Goal: Find specific page/section: Find specific page/section

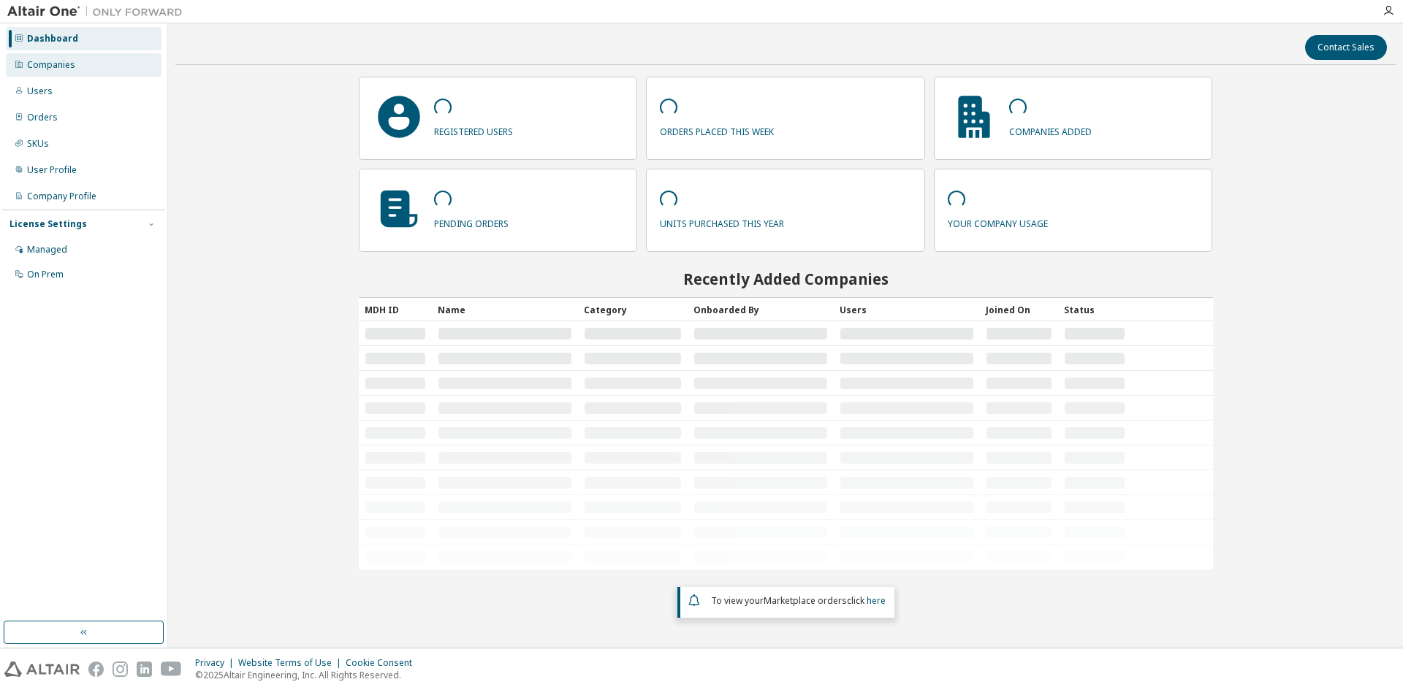
click at [57, 63] on div "Companies" at bounding box center [51, 65] width 48 height 12
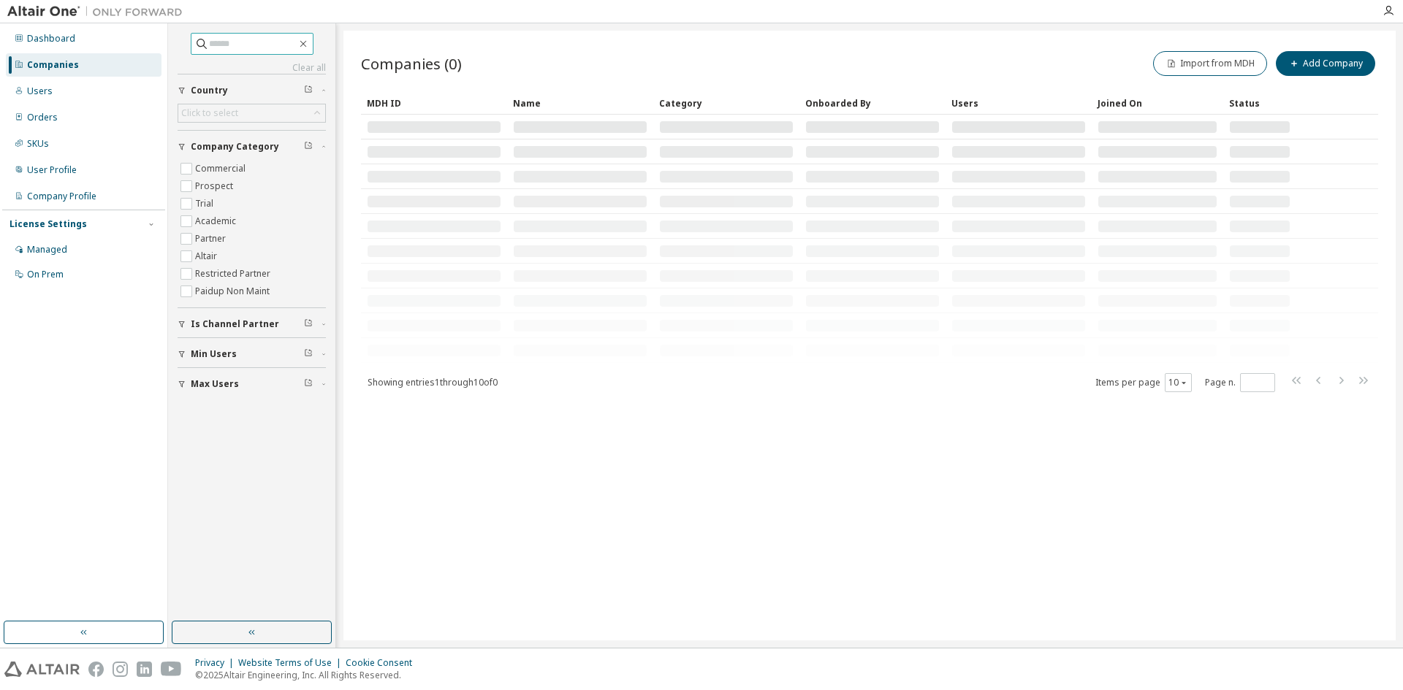
click at [248, 46] on input "text" at bounding box center [253, 44] width 88 height 15
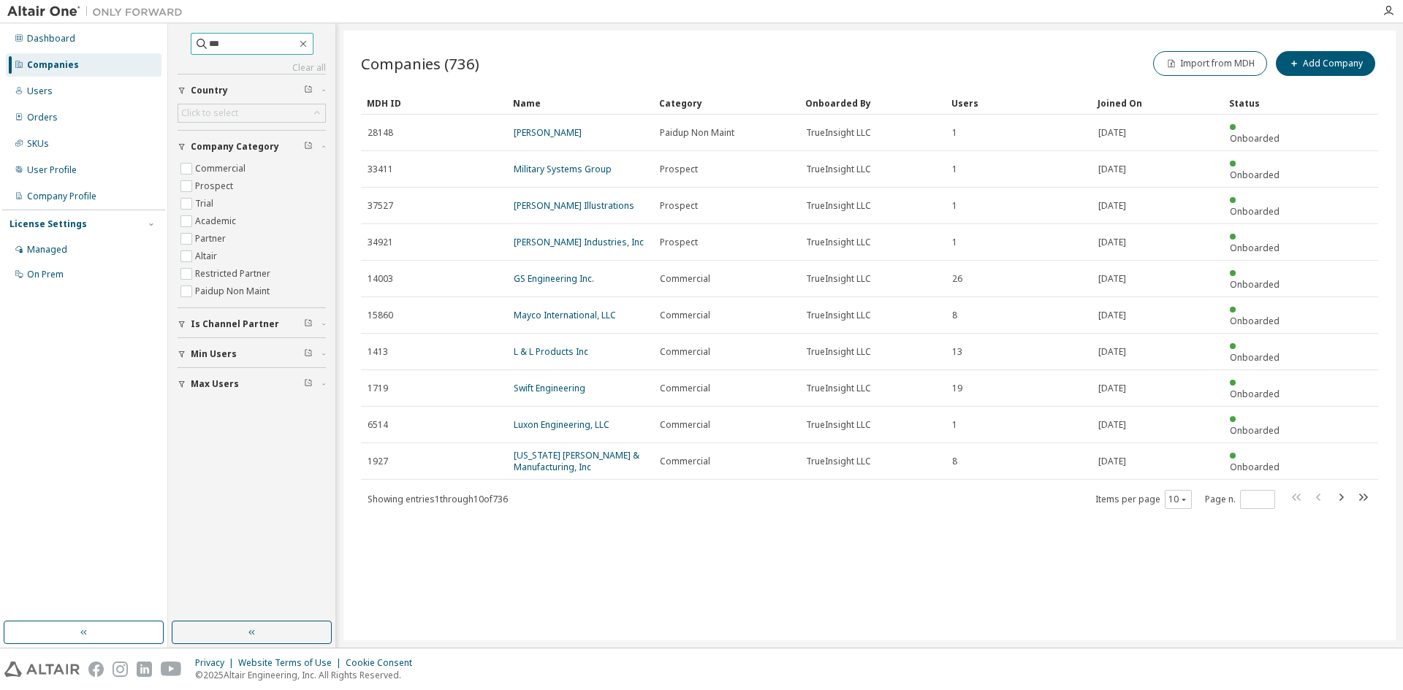
type input "***"
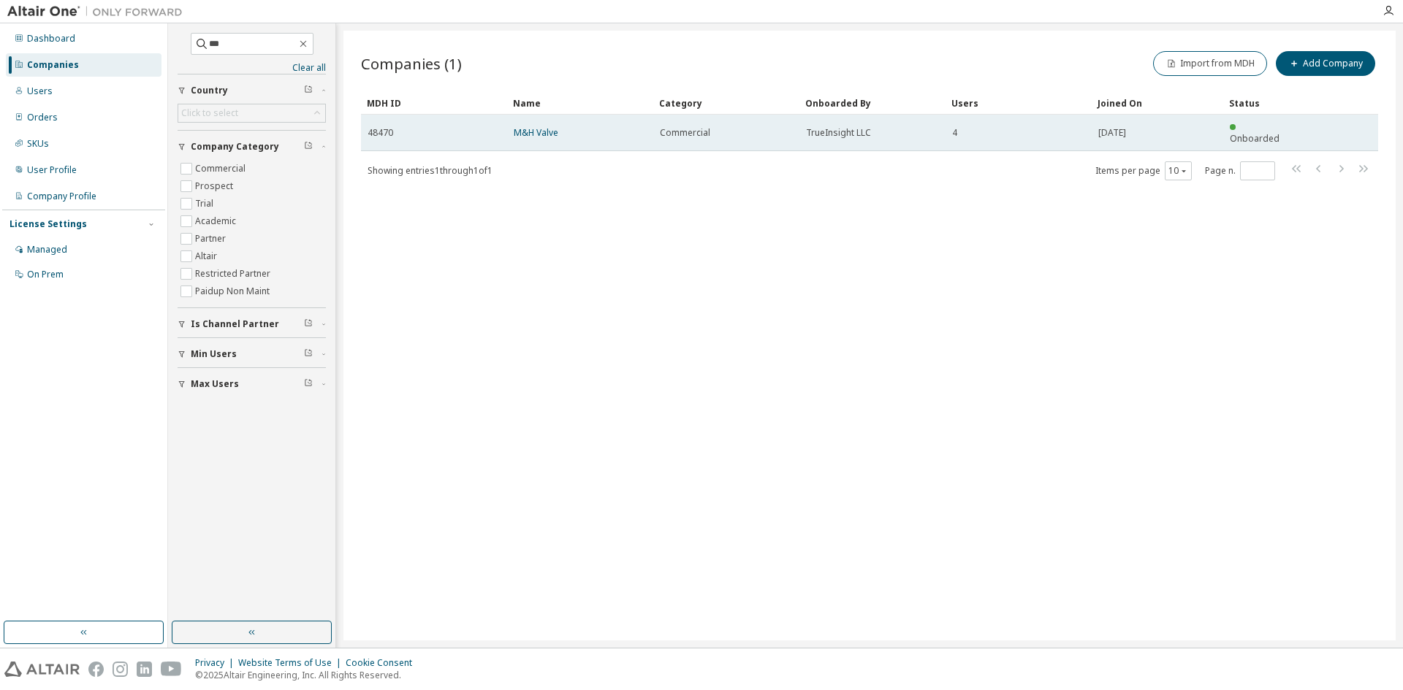
click at [534, 119] on td "M&H Valve" at bounding box center [580, 133] width 146 height 37
click at [534, 126] on link "M&H Valve" at bounding box center [536, 132] width 45 height 12
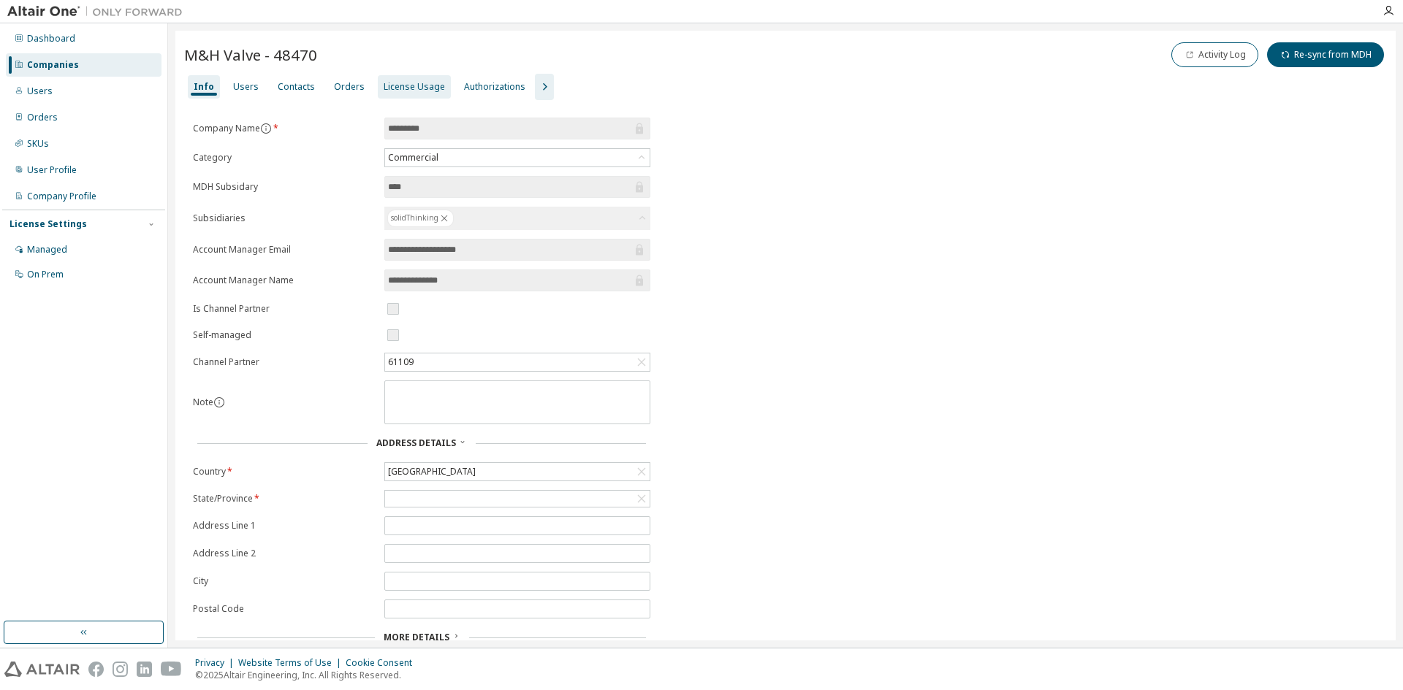
click at [424, 85] on div "License Usage" at bounding box center [414, 87] width 61 height 12
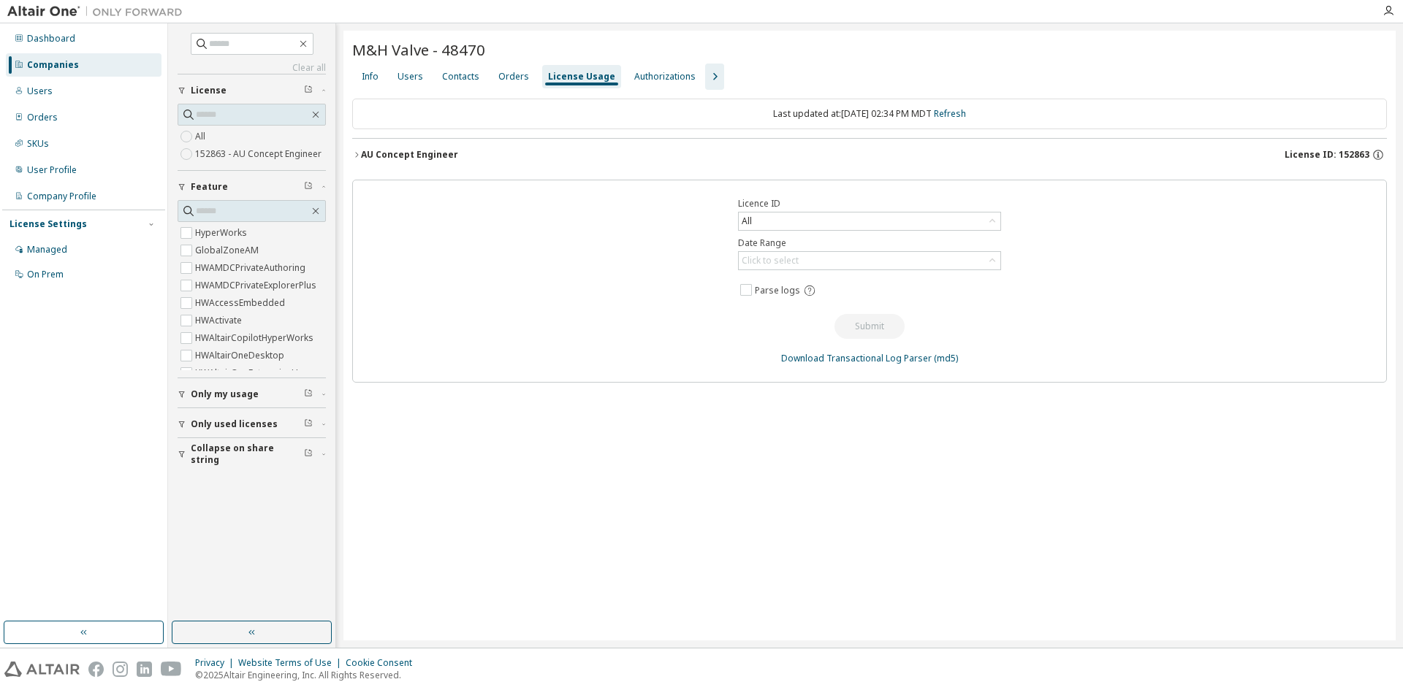
click at [481, 156] on div "AU Concept Engineer License ID: 152863" at bounding box center [874, 154] width 1026 height 13
